Goal: Information Seeking & Learning: Learn about a topic

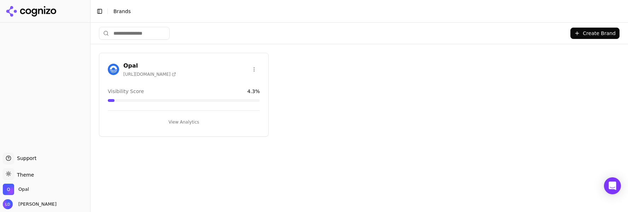
click at [162, 123] on button "View Analytics" at bounding box center [184, 121] width 152 height 11
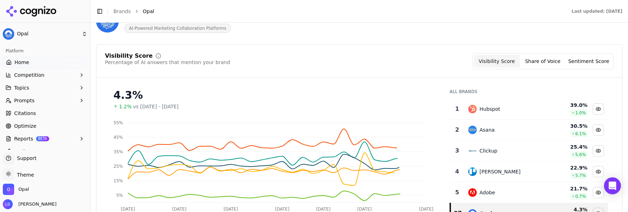
scroll to position [51, 0]
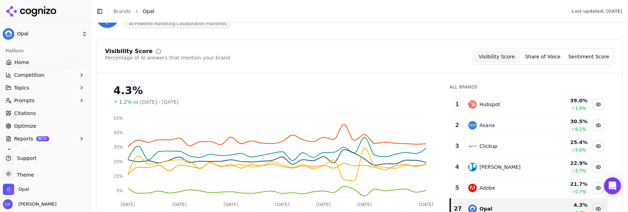
click at [42, 123] on link "Optimize" at bounding box center [45, 125] width 85 height 11
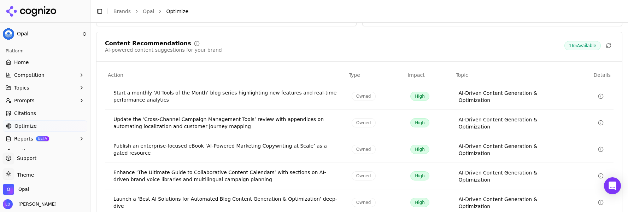
scroll to position [175, 0]
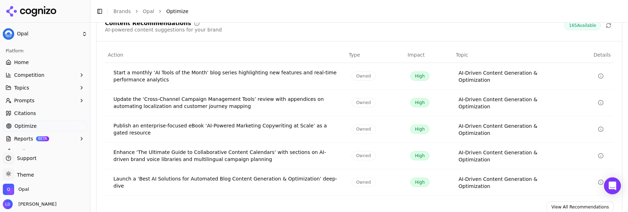
click at [565, 199] on link "View All Recommendations" at bounding box center [580, 206] width 67 height 11
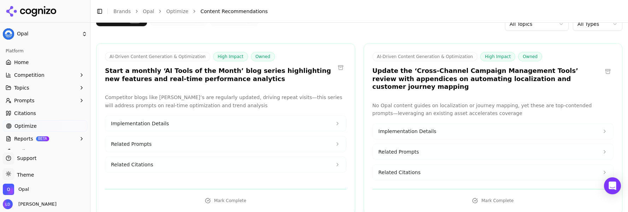
scroll to position [55, 0]
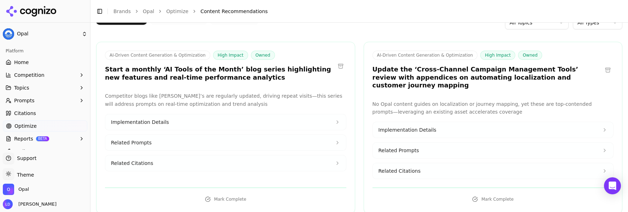
click at [583, 30] on div "Active 160 Completed 5 Archive 9 All Topics All Types" at bounding box center [359, 22] width 526 height 21
click at [585, 25] on html "Opal Platform Home Competition Topics Prompts Citations Optimize Reports BETA T…" at bounding box center [314, 106] width 628 height 212
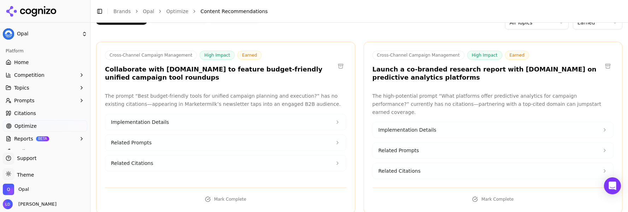
click at [584, 20] on header "Toggle Sidebar Brands Opal Optimize Content Recommendations" at bounding box center [360, 11] width 538 height 23
click at [584, 24] on html "Opal Platform Home Competition Topics Prompts Citations Optimize Reports BETA T…" at bounding box center [314, 106] width 628 height 212
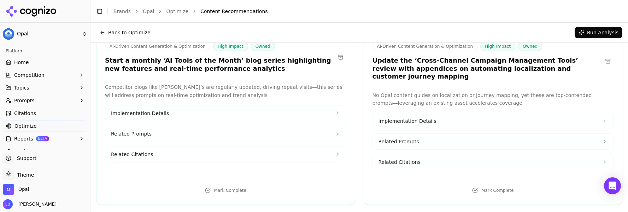
scroll to position [27, 0]
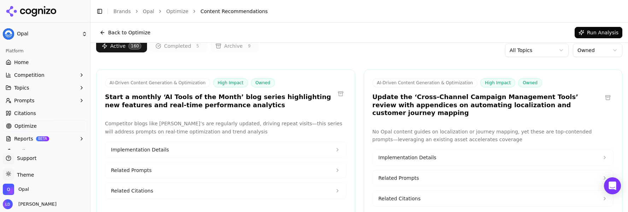
click at [338, 94] on button at bounding box center [340, 93] width 11 height 11
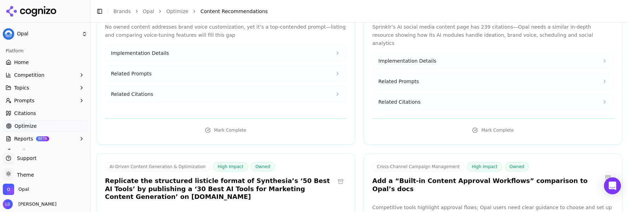
scroll to position [566, 0]
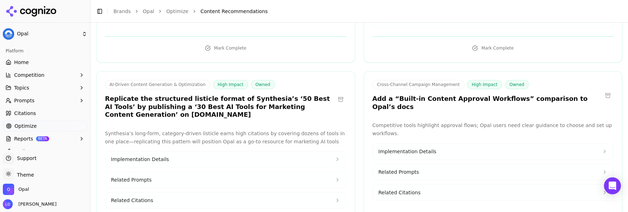
click at [262, 95] on h3 "Replicate the structured listicle format of Synthesia’s ‘50 Best AI Tools’ by p…" at bounding box center [220, 107] width 230 height 24
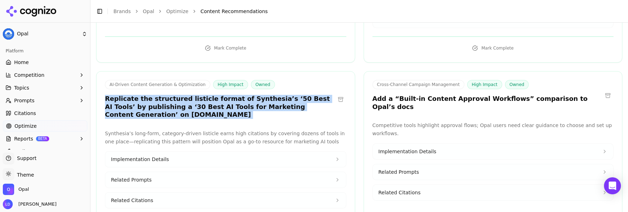
click at [262, 95] on h3 "Replicate the structured listicle format of Synthesia’s ‘50 Best AI Tools’ by p…" at bounding box center [220, 107] width 230 height 24
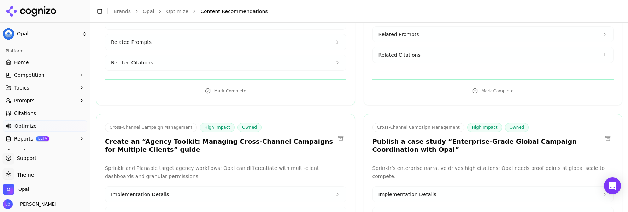
scroll to position [704, 0]
click at [411, 137] on h3 "Publish a case study “Enterprise-Grade Global Campaign Coordination with Opal”" at bounding box center [488, 145] width 230 height 16
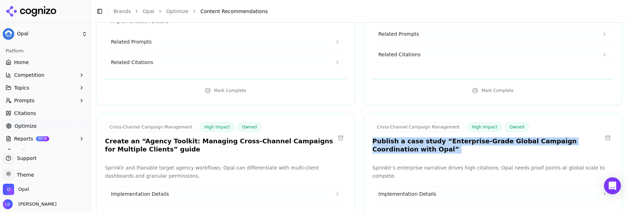
click at [411, 137] on h3 "Publish a case study “Enterprise-Grade Global Campaign Coordination with Opal”" at bounding box center [488, 145] width 230 height 16
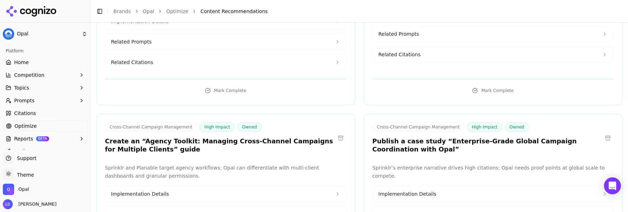
click at [424, 140] on div "Cross-Channel Campaign Management High Impact Owned Publish a case study “Enter…" at bounding box center [493, 195] width 259 height 164
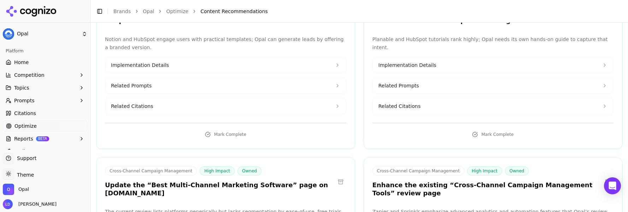
scroll to position [1006, 0]
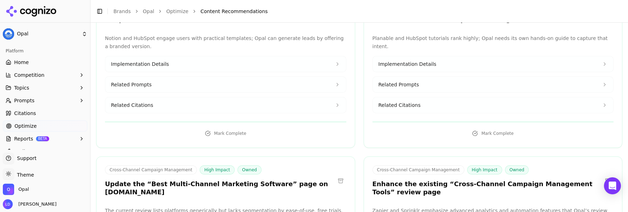
click at [458, 180] on h3 "Enhance the existing “Cross-Channel Campaign Management Tools” review page" at bounding box center [488, 188] width 230 height 16
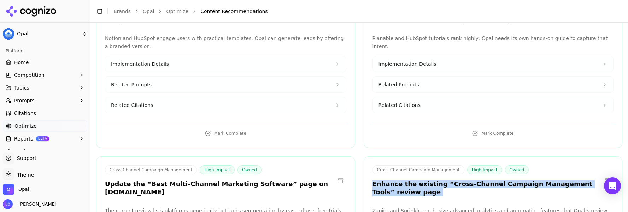
click at [458, 180] on h3 "Enhance the existing “Cross-Channel Campaign Management Tools” review page" at bounding box center [488, 188] width 230 height 16
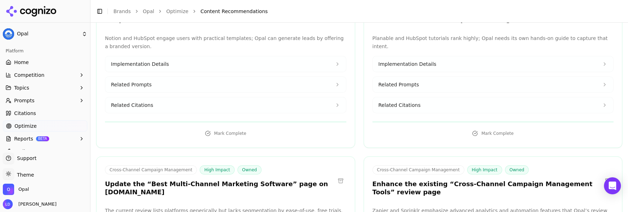
click at [464, 180] on h3 "Enhance the existing “Cross-Channel Campaign Management Tools” review page" at bounding box center [488, 188] width 230 height 16
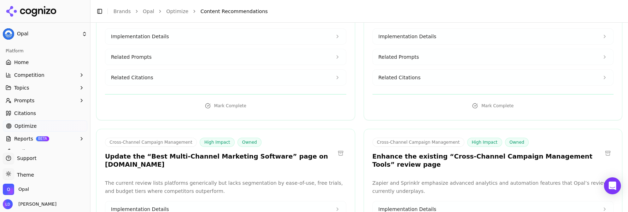
scroll to position [1043, 0]
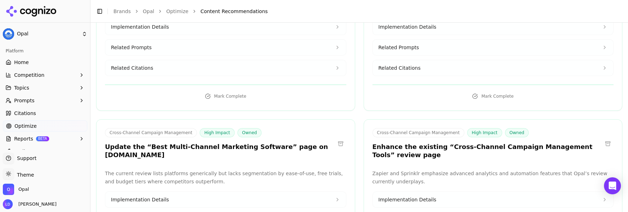
click at [245, 143] on h3 "Update the “Best Multi-Channel Marketing Software” page on [DOMAIN_NAME]" at bounding box center [220, 151] width 230 height 16
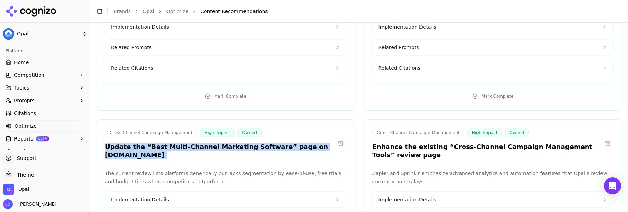
click at [245, 143] on h3 "Update the “Best Multi-Channel Marketing Software” page on [DOMAIN_NAME]" at bounding box center [220, 151] width 230 height 16
copy div "Update the “Best Multi-Channel Marketing Software” page on [DOMAIN_NAME]"
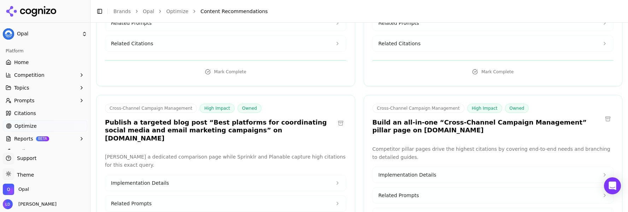
scroll to position [1241, 0]
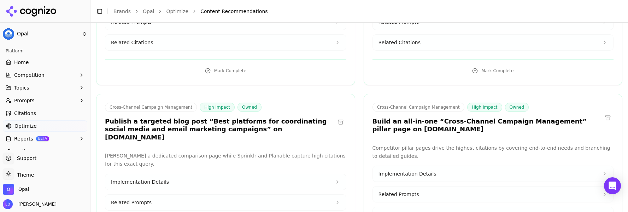
click at [295, 117] on h3 "Publish a targeted blog post “Best platforms for coordinating social media and …" at bounding box center [220, 129] width 230 height 24
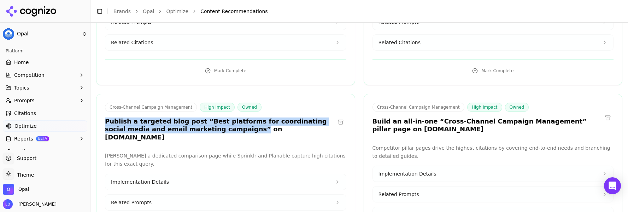
drag, startPoint x: 200, startPoint y: 107, endPoint x: 104, endPoint y: 95, distance: 96.6
click at [104, 103] on div "Cross-Channel Campaign Management High Impact Owned Publish a targeted blog pos…" at bounding box center [226, 123] width 258 height 41
copy h3 "Publish a targeted blog post “Best platforms for coordinating social media and …"
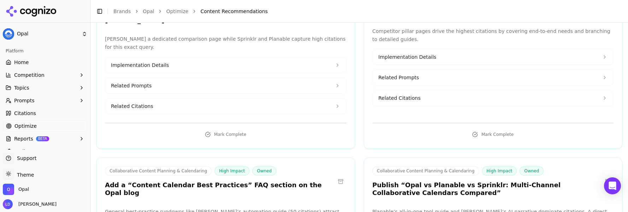
scroll to position [1389, 0]
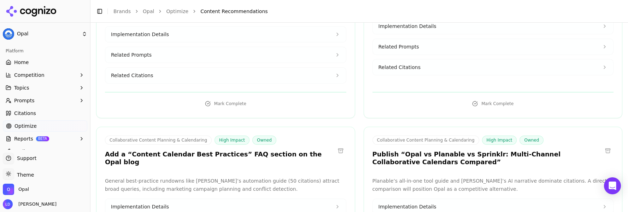
click at [194, 150] on h3 "Add a “Content Calendar Best Practices” FAQ section on the Opal blog" at bounding box center [220, 158] width 230 height 16
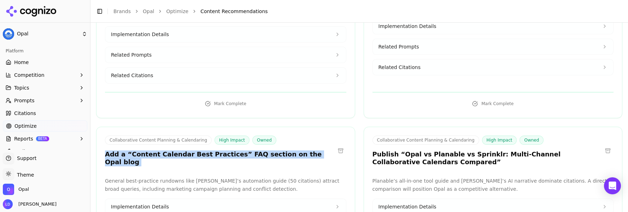
click at [194, 150] on h3 "Add a “Content Calendar Best Practices” FAQ section on the Opal blog" at bounding box center [220, 158] width 230 height 16
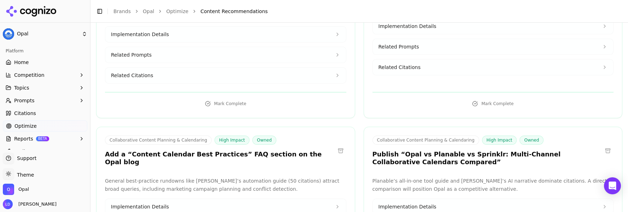
click at [200, 150] on h3 "Add a “Content Calendar Best Practices” FAQ section on the Opal blog" at bounding box center [220, 158] width 230 height 16
drag, startPoint x: 314, startPoint y: 123, endPoint x: 249, endPoint y: 122, distance: 65.8
click at [248, 135] on div "Collaborative Content Planning & Calendaring High Impact Owned Add a “Content C…" at bounding box center [225, 150] width 241 height 31
click at [251, 150] on h3 "Add a “Content Calendar Best Practices” FAQ section on the Opal blog" at bounding box center [220, 158] width 230 height 16
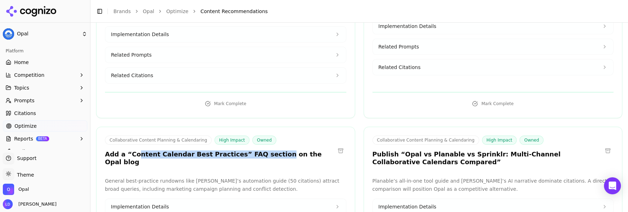
drag, startPoint x: 263, startPoint y: 123, endPoint x: 145, endPoint y: 123, distance: 117.4
click at [139, 150] on h3 "Add a “Content Calendar Best Practices” FAQ section on the Opal blog" at bounding box center [220, 158] width 230 height 16
drag, startPoint x: 219, startPoint y: 126, endPoint x: 235, endPoint y: 127, distance: 16.3
click at [219, 135] on div "Collaborative Content Planning & Calendaring High Impact Owned Add a “Content C…" at bounding box center [226, 151] width 258 height 33
drag, startPoint x: 240, startPoint y: 123, endPoint x: 124, endPoint y: 120, distance: 115.3
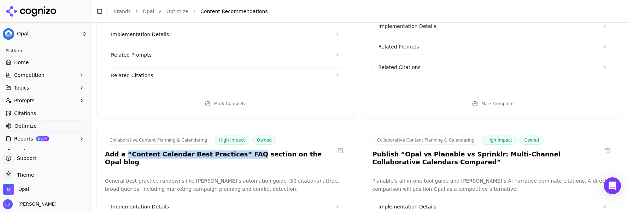
click at [124, 150] on h3 "Add a “Content Calendar Best Practices” FAQ section on the Opal blog" at bounding box center [220, 158] width 230 height 16
copy h3 "“Content Calendar Best Practices” FAQ"
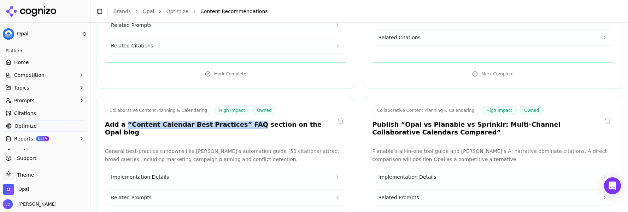
scroll to position [1430, 0]
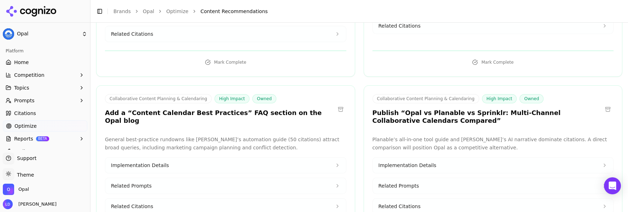
click at [418, 109] on h3 "Publish “Opal vs Planable vs Sprinklr: Multi-Channel Collaborative Calendars Co…" at bounding box center [488, 117] width 230 height 16
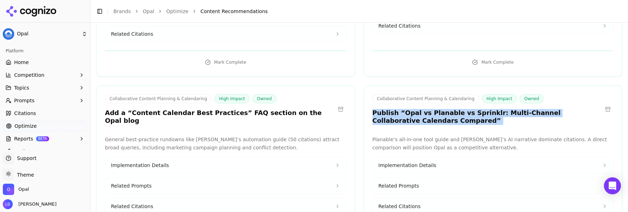
click at [418, 109] on h3 "Publish “Opal vs Planable vs Sprinklr: Multi-Channel Collaborative Calendars Co…" at bounding box center [488, 117] width 230 height 16
copy div "Publish “Opal vs Planable vs Sprinklr: Multi-Channel Collaborative Calendars Co…"
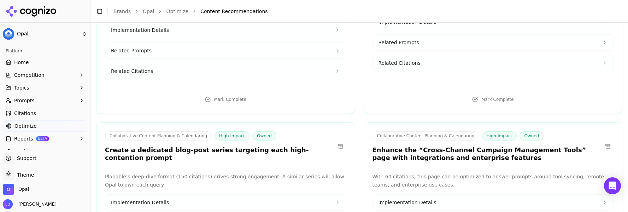
scroll to position [1739, 0]
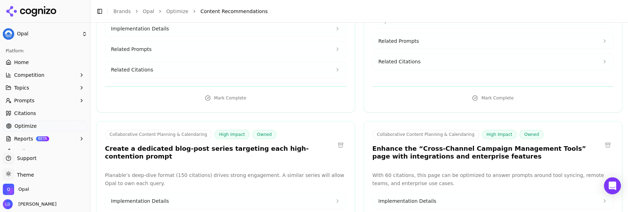
click at [276, 193] on button "Implementation Details" at bounding box center [225, 201] width 241 height 16
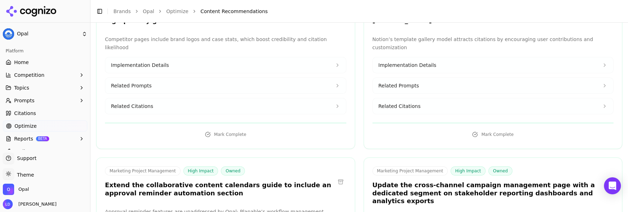
scroll to position [2639, 0]
